Goal: Task Accomplishment & Management: Use online tool/utility

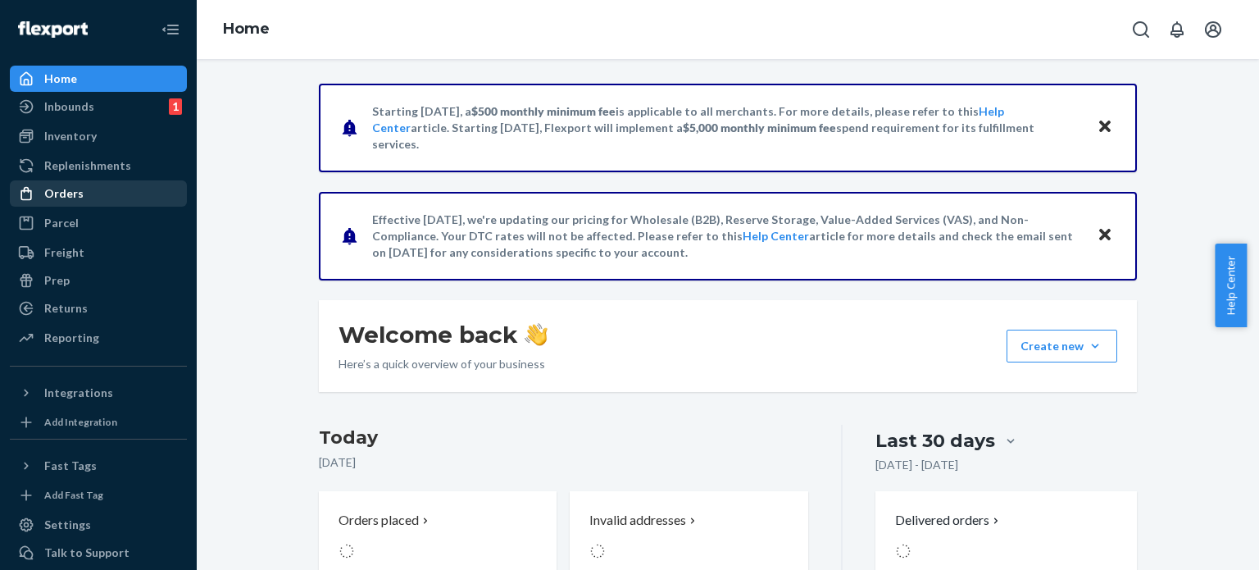
click at [133, 198] on div "Orders" at bounding box center [98, 193] width 174 height 23
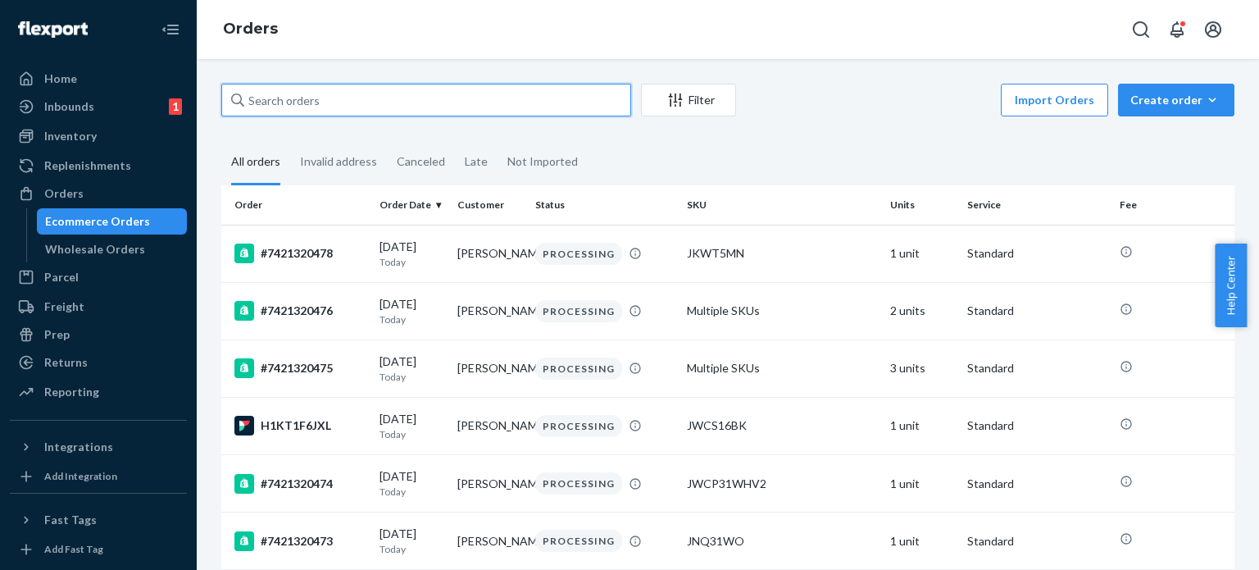
click at [363, 107] on input "text" at bounding box center [426, 100] width 410 height 33
paste input "7421319324"
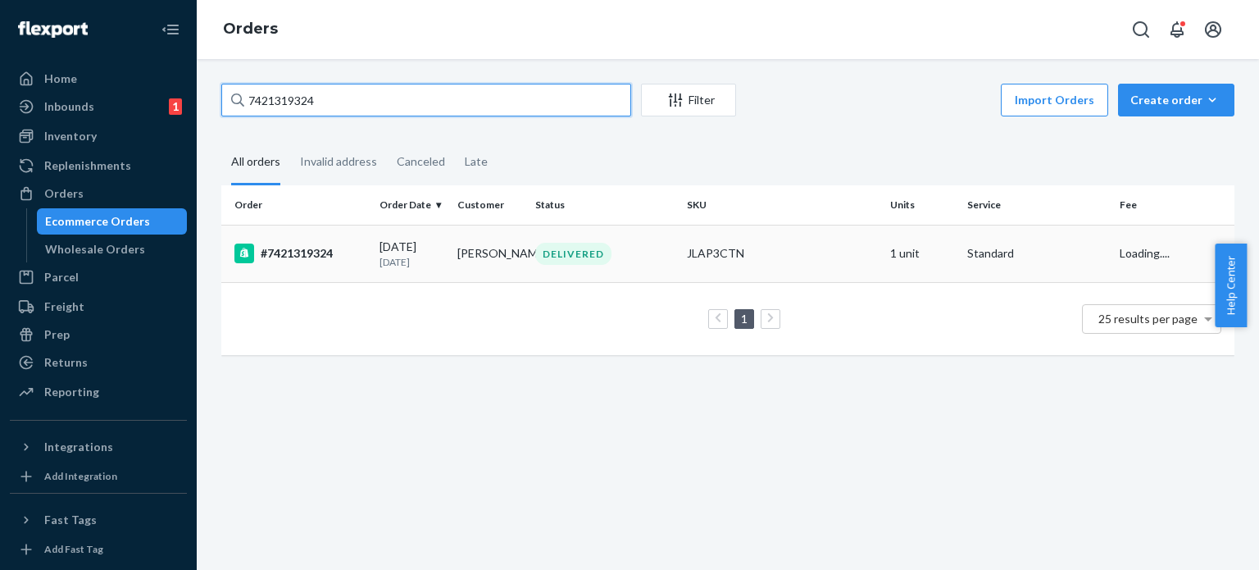
type input "7421319324"
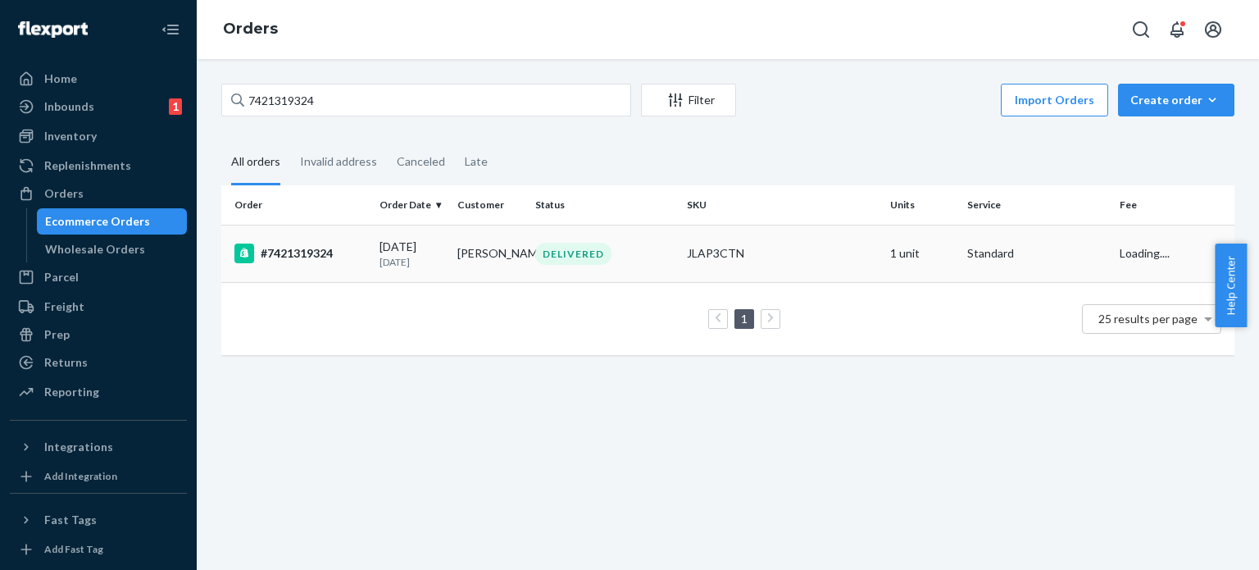
click at [508, 254] on td "[PERSON_NAME]" at bounding box center [490, 253] width 78 height 57
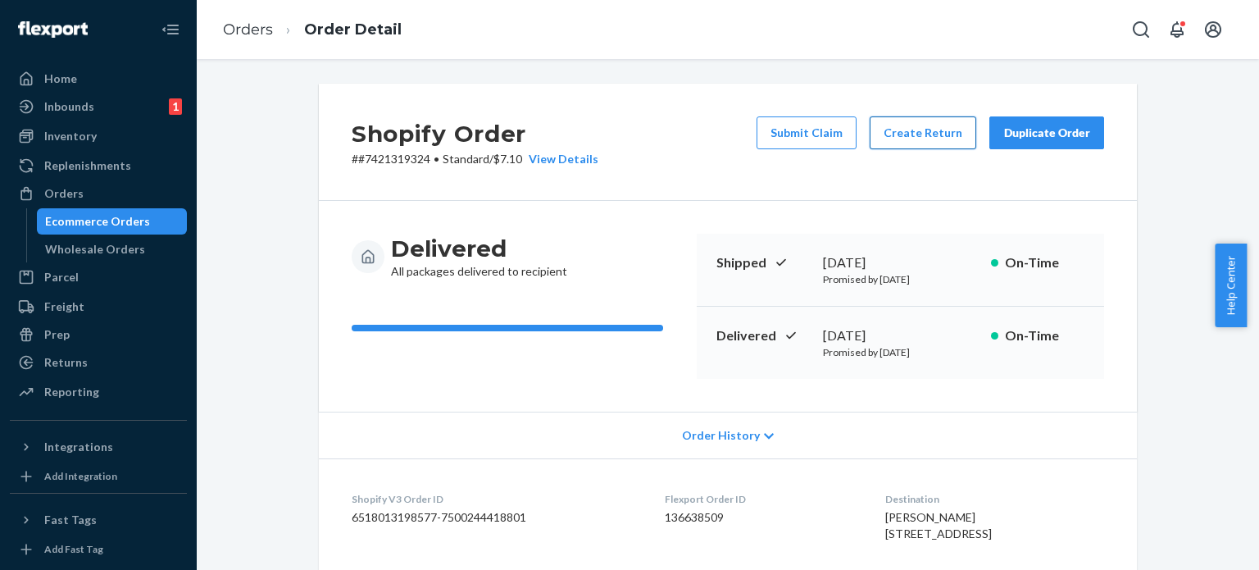
click at [902, 141] on button "Create Return" at bounding box center [923, 132] width 107 height 33
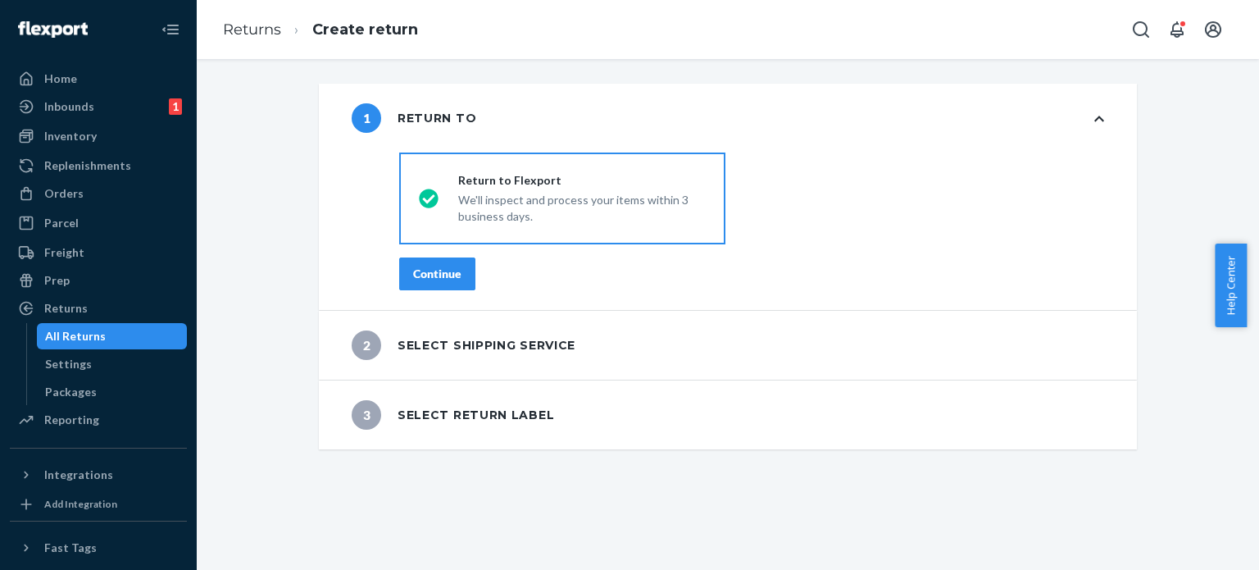
click at [440, 267] on div "Continue" at bounding box center [437, 274] width 48 height 16
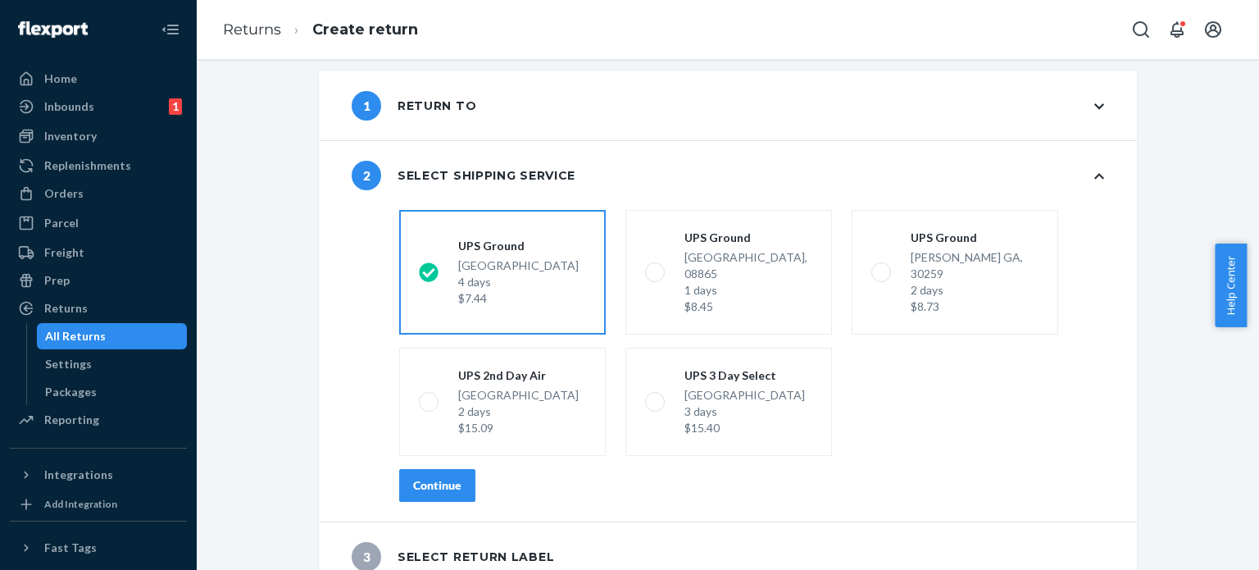
scroll to position [16, 0]
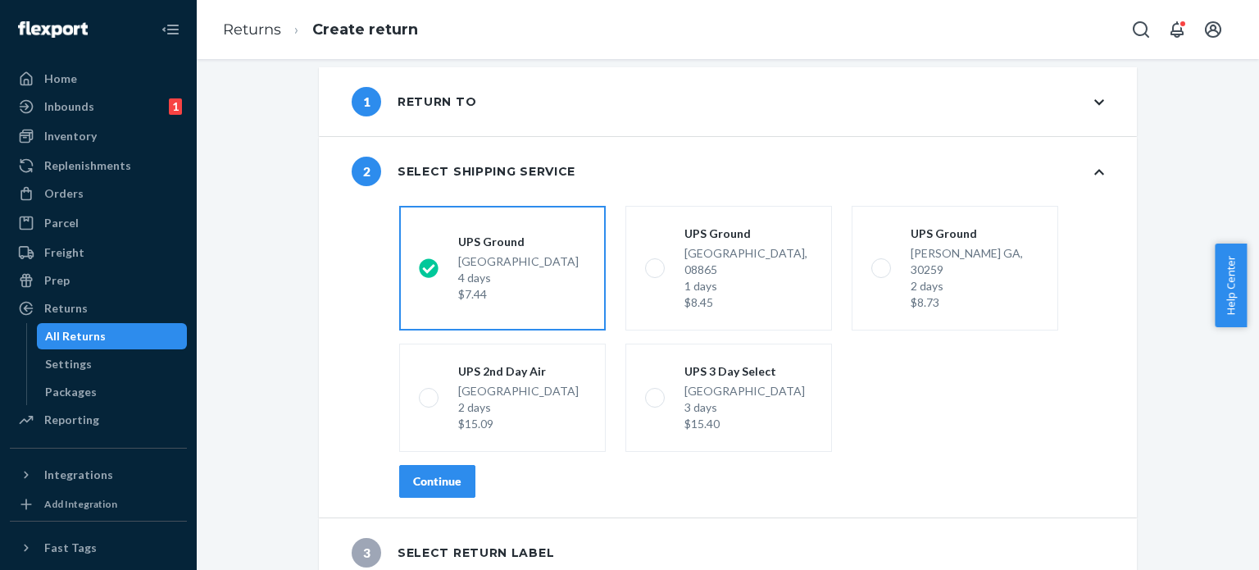
click at [434, 473] on div "Continue" at bounding box center [437, 481] width 48 height 16
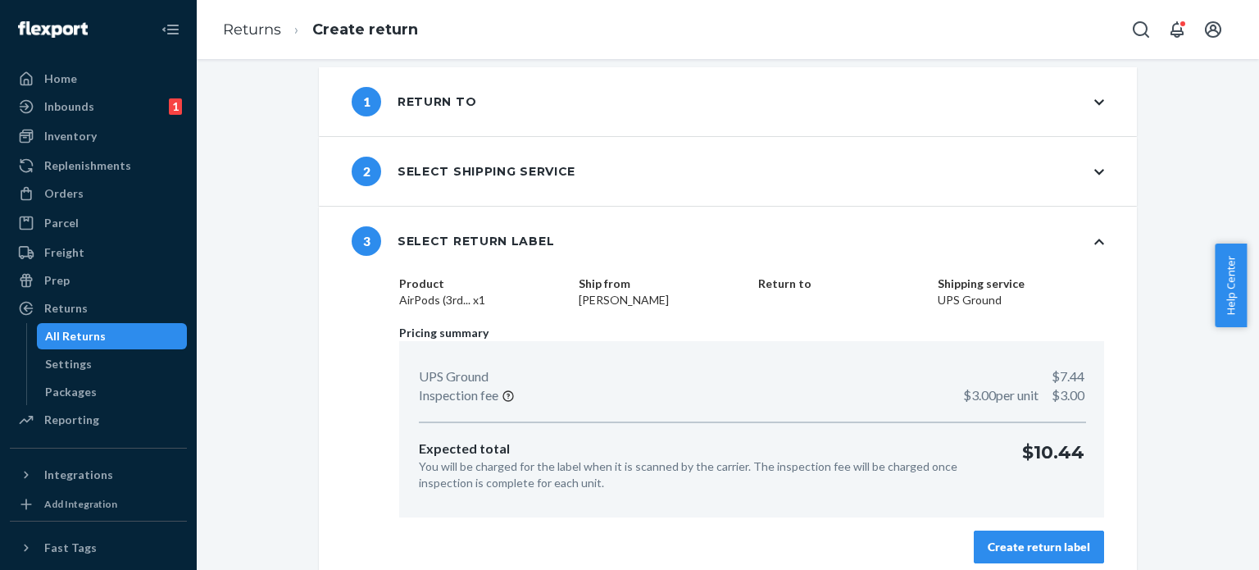
scroll to position [29, 0]
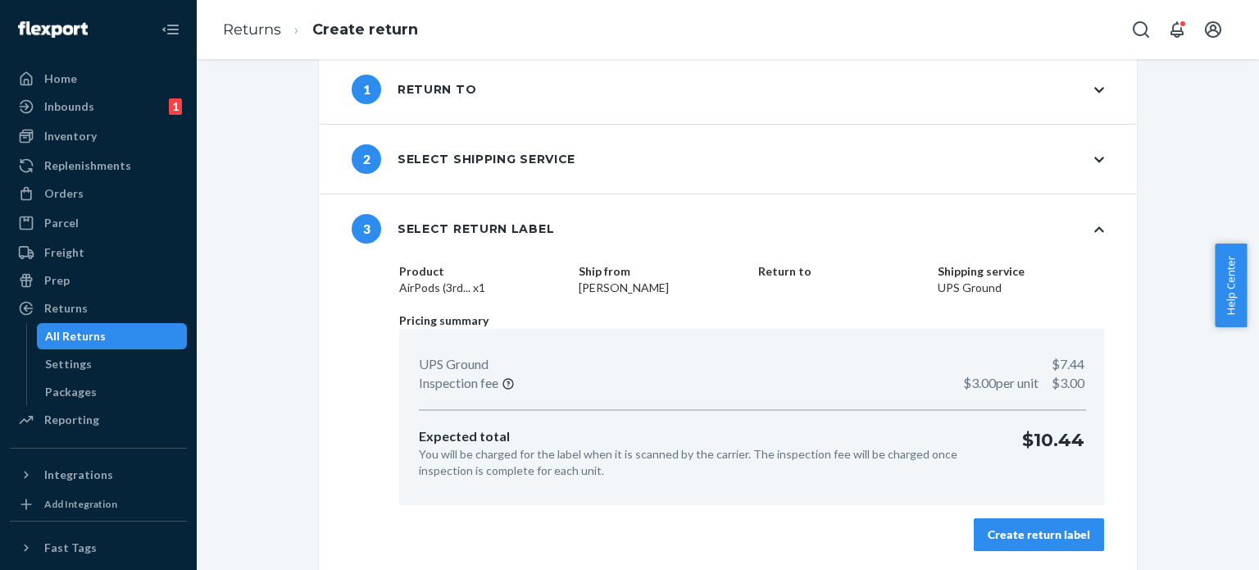
click at [1059, 531] on div "Create return label" at bounding box center [1039, 534] width 102 height 16
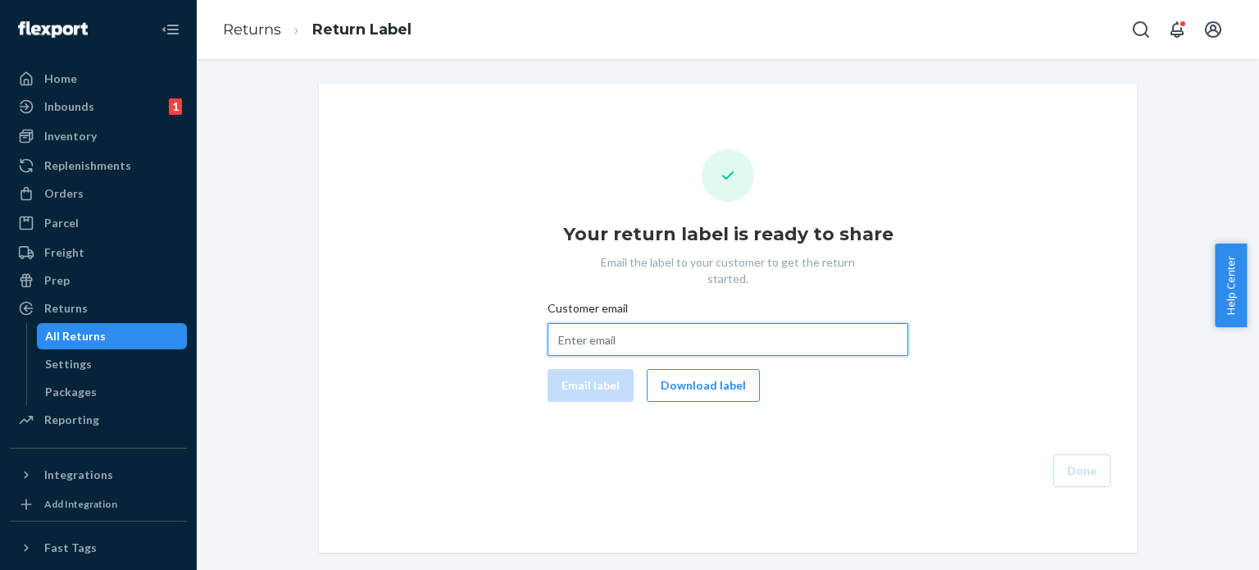
click at [608, 334] on input "Customer email" at bounding box center [728, 339] width 361 height 33
paste input "[EMAIL_ADDRESS][DOMAIN_NAME]"
type input "[EMAIL_ADDRESS][DOMAIN_NAME]"
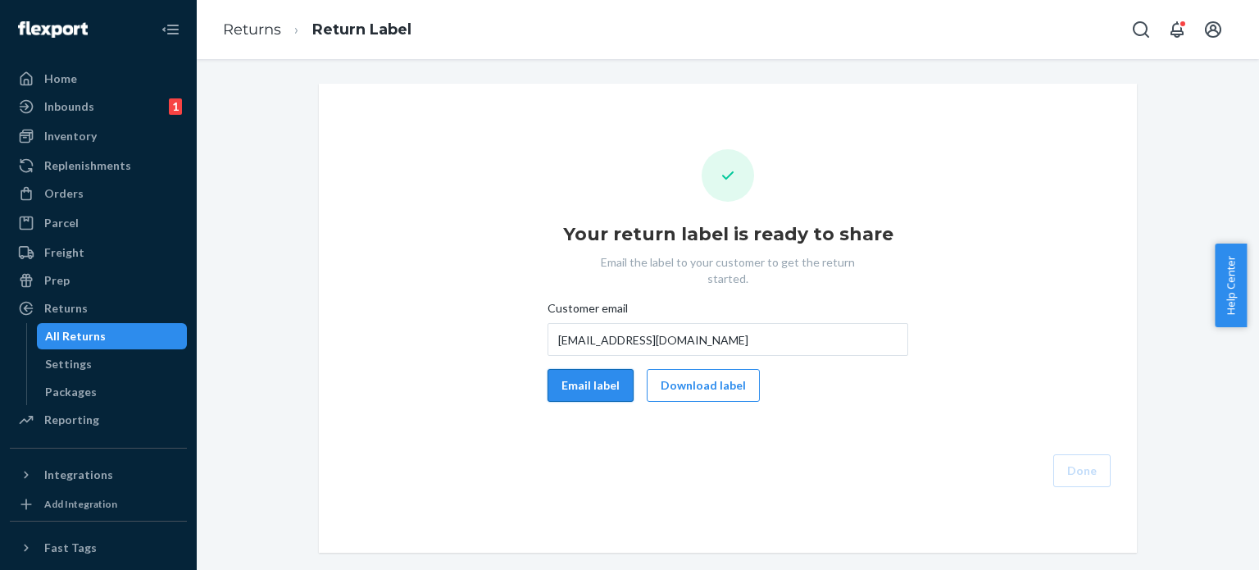
click at [589, 369] on button "Email label" at bounding box center [591, 385] width 86 height 33
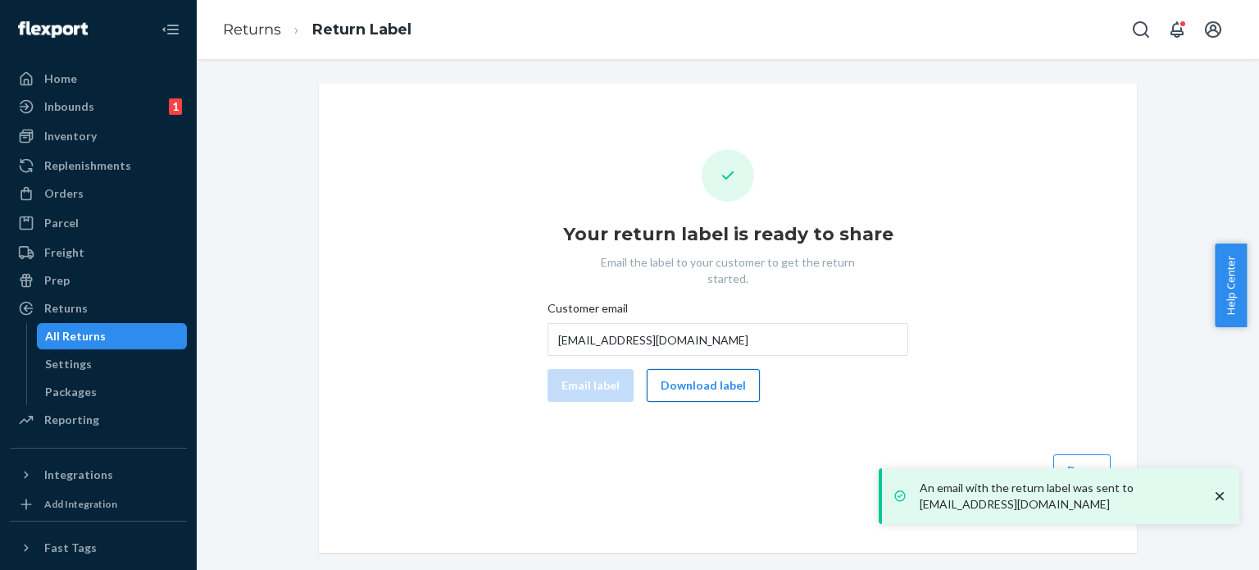
click at [653, 369] on button "Download label" at bounding box center [703, 385] width 113 height 33
